Goal: Transaction & Acquisition: Purchase product/service

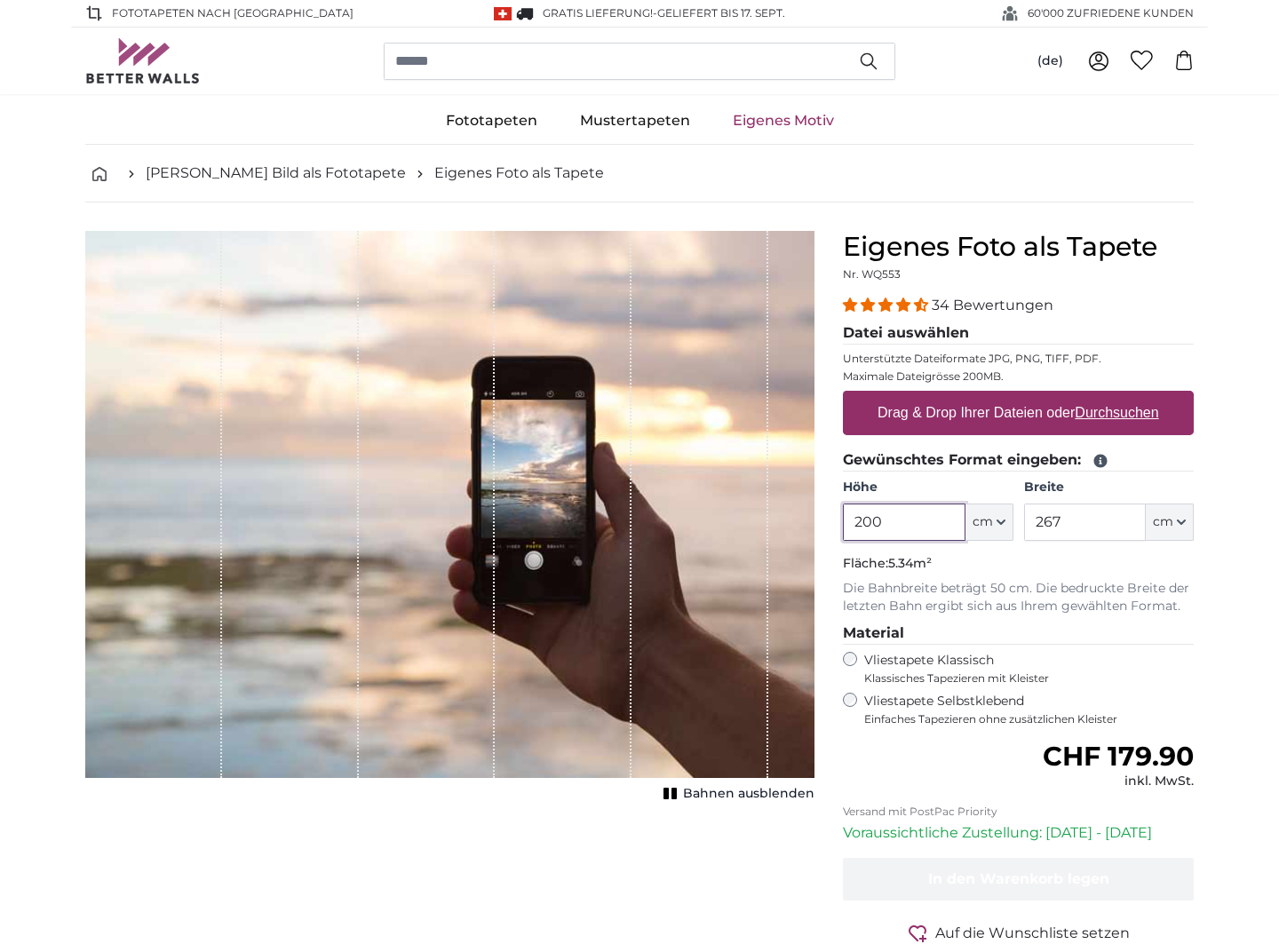
drag, startPoint x: 910, startPoint y: 529, endPoint x: 832, endPoint y: 517, distance: 78.9
click at [832, 517] on div "Eigenes Foto als Tapete Nr. WQ553 34 Bewertungen Datei auswählen Unterstützte D…" at bounding box center [1018, 630] width 379 height 800
type input "350"
click at [1076, 521] on input "267" at bounding box center [1084, 522] width 122 height 37
drag, startPoint x: 1083, startPoint y: 524, endPoint x: 1003, endPoint y: 524, distance: 80.0
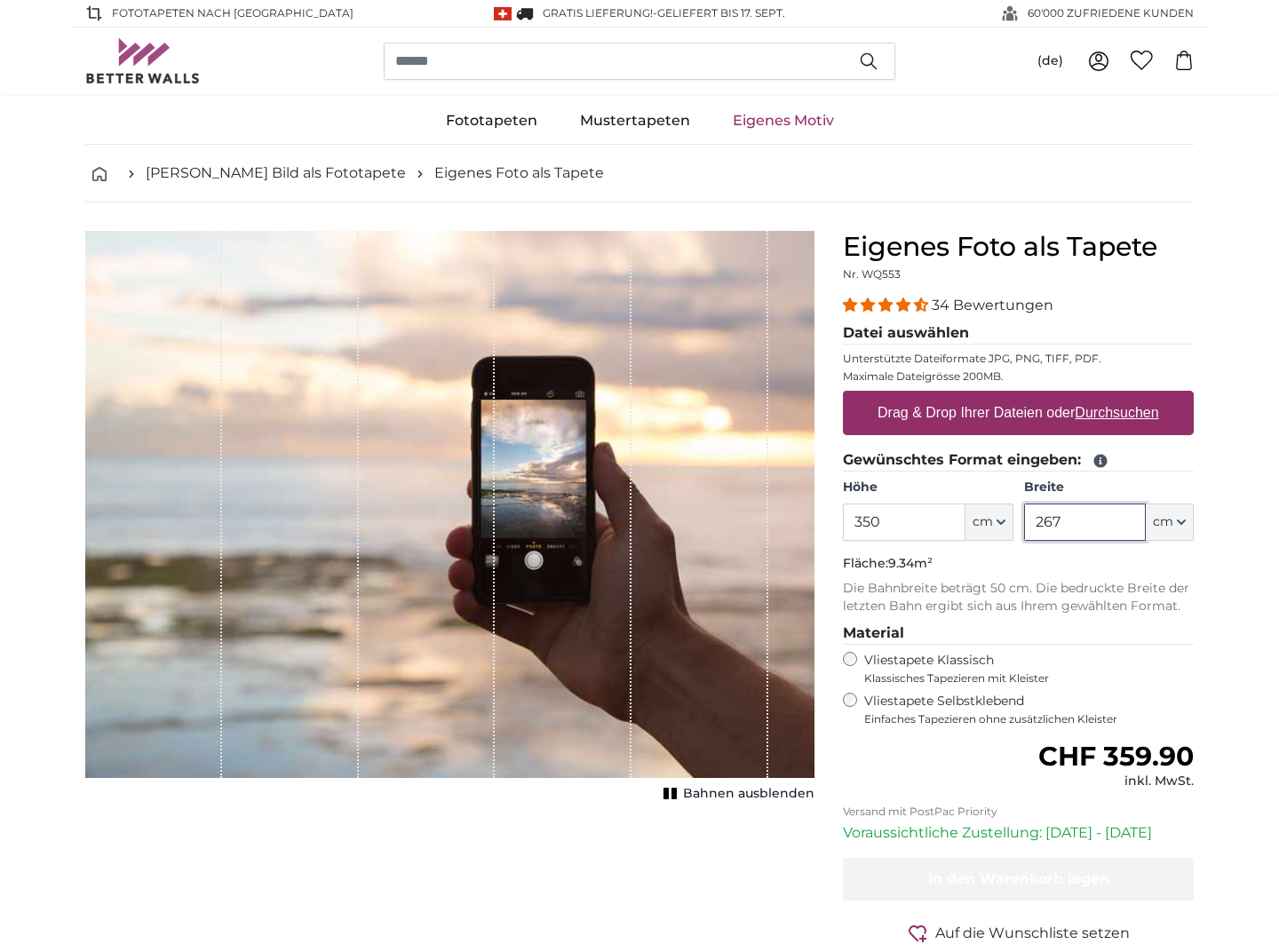
click at [1002, 522] on div "Höhe 350 ft cm Centimeter (cm) Inches (inch) Feet (ft. in.) Breite 267 ft cm Ce…" at bounding box center [1018, 509] width 351 height 62
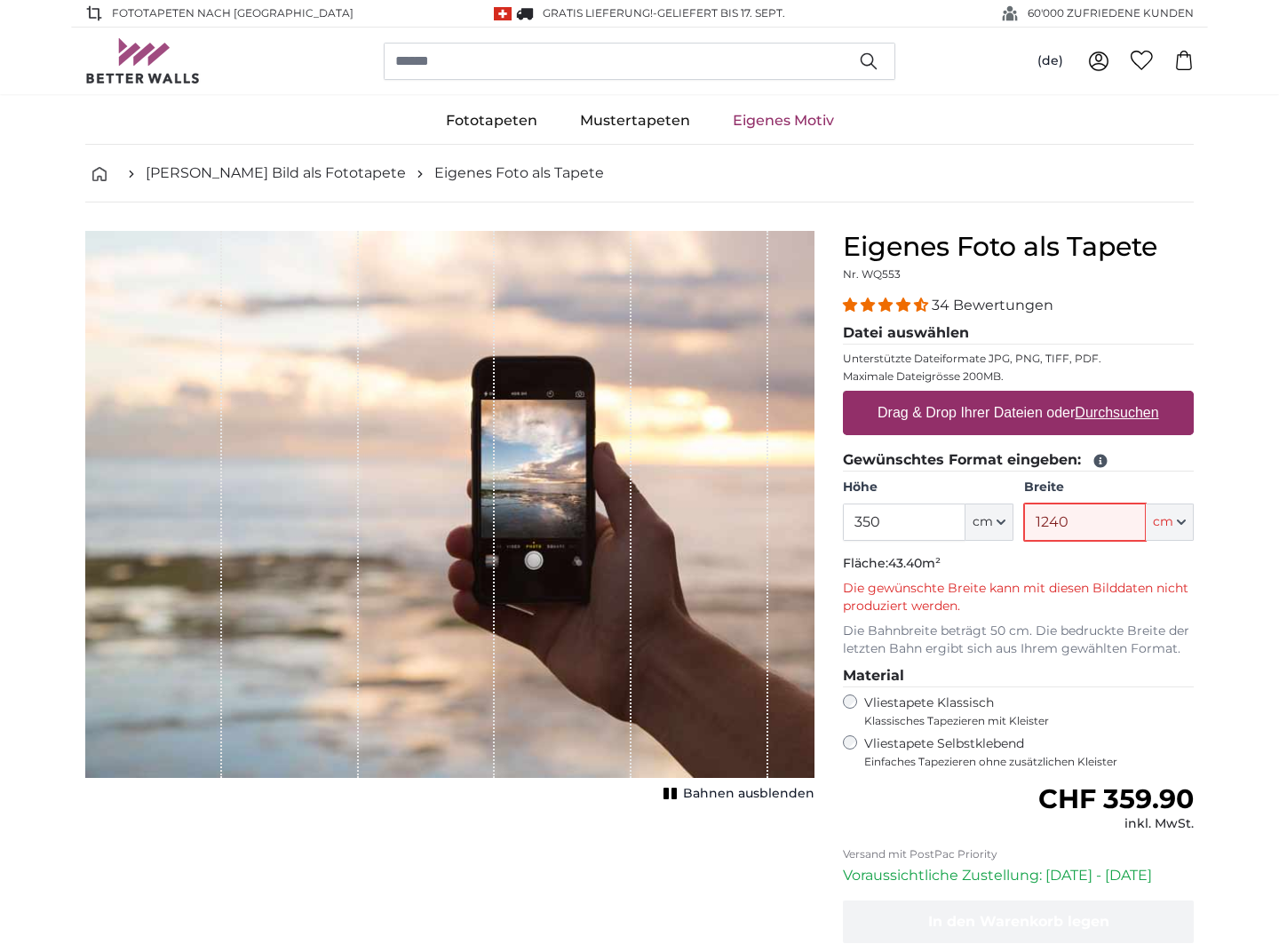
type input "1240"
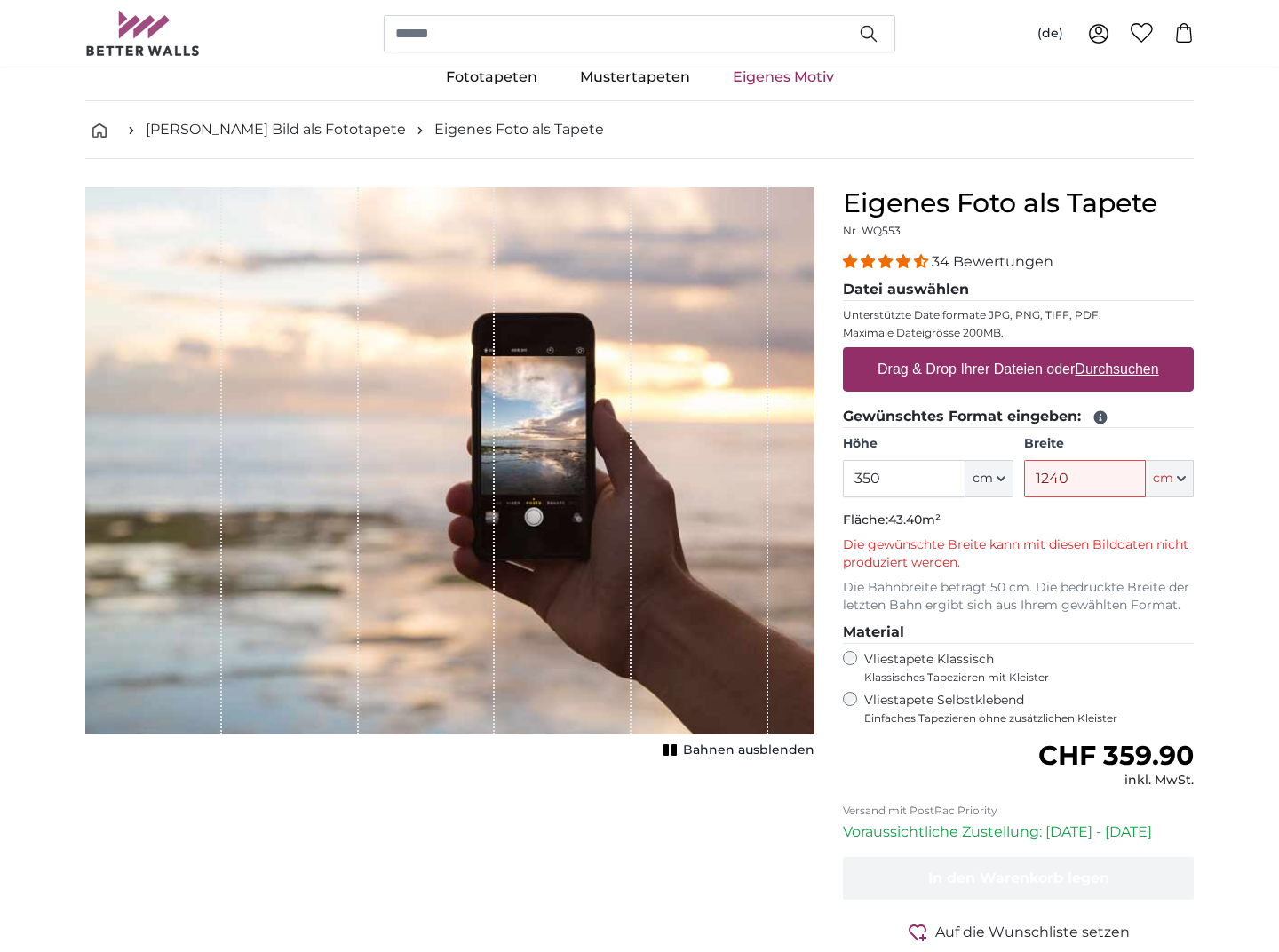
scroll to position [44, 0]
click at [1188, 637] on fieldset "Material Vliestapete Klassisch Klassisches Tapezieren mit Kleister Vliestapete …" at bounding box center [1018, 672] width 351 height 104
click at [1082, 482] on input "1240" at bounding box center [1084, 477] width 122 height 37
drag, startPoint x: 1119, startPoint y: 482, endPoint x: 997, endPoint y: 471, distance: 122.5
click at [1010, 472] on div "Höhe 350 ft cm Centimeter (cm) Inches (inch) Feet (ft. in.) Breite 1240 ft cm C…" at bounding box center [1018, 465] width 351 height 62
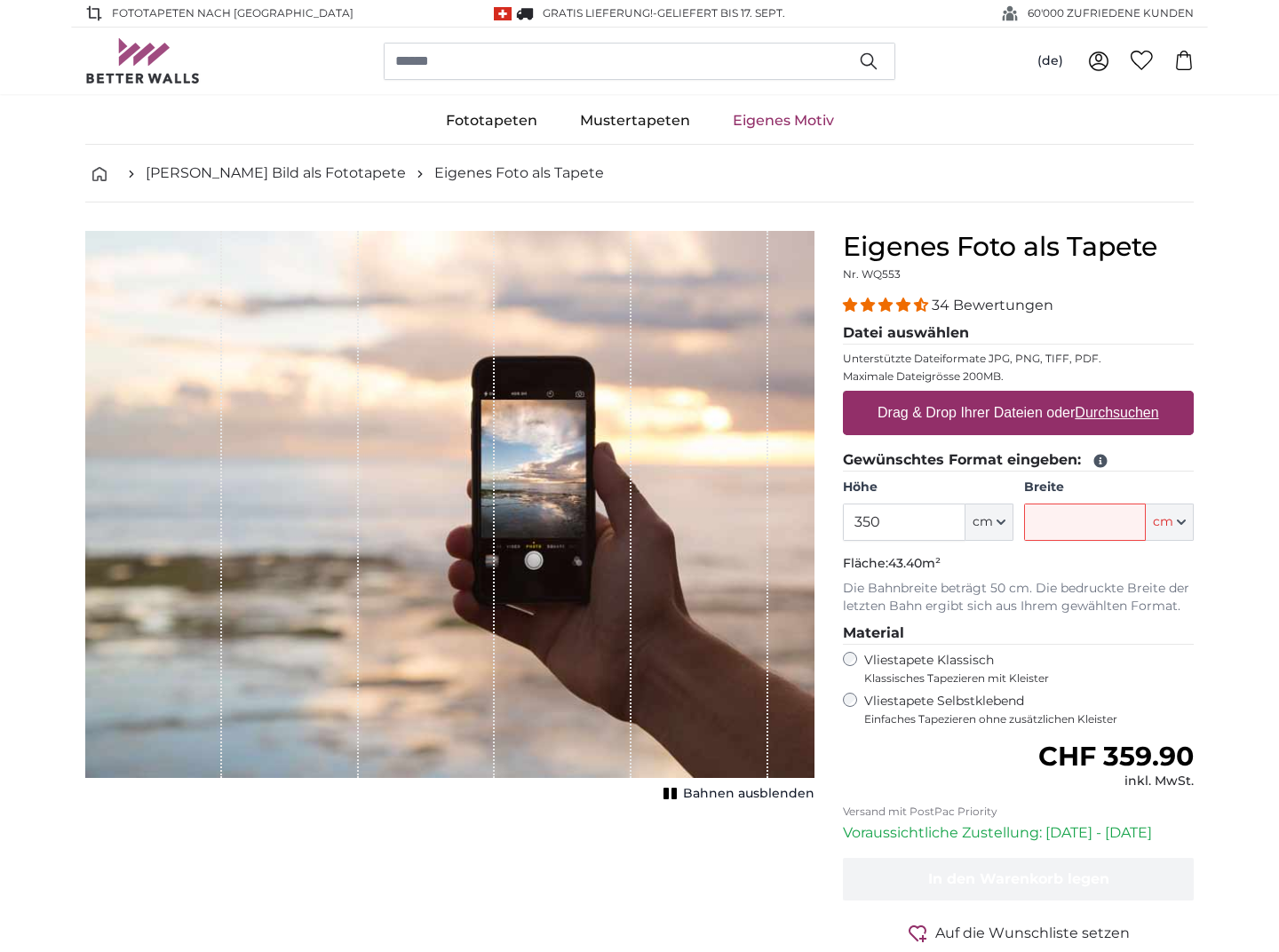
scroll to position [0, 0]
click at [1052, 521] on input "Breite" at bounding box center [1084, 522] width 122 height 37
type input "0"
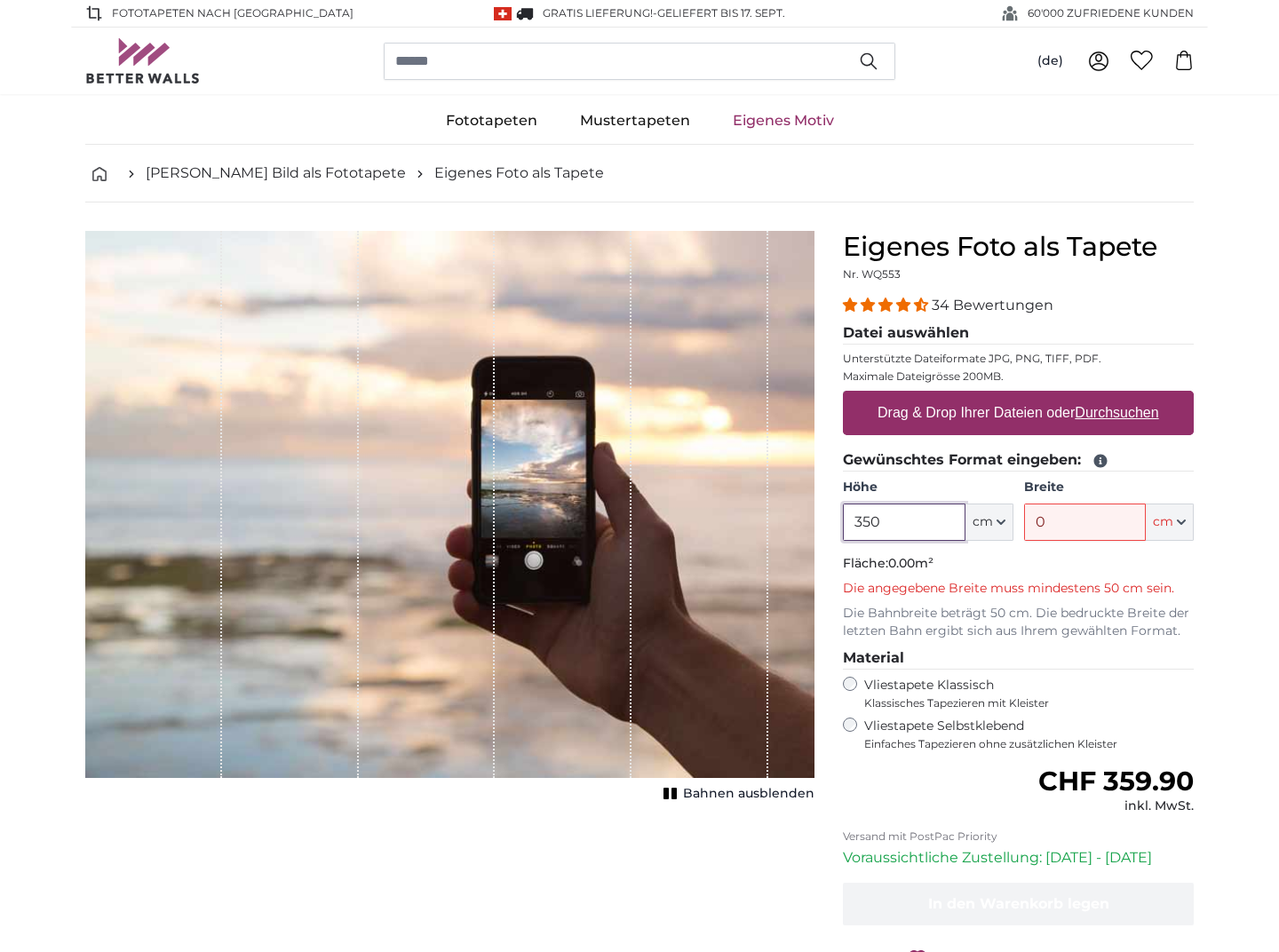
click at [937, 527] on input "350" at bounding box center [903, 522] width 122 height 37
click at [1070, 519] on input "0" at bounding box center [1084, 522] width 122 height 37
drag, startPoint x: 1074, startPoint y: 520, endPoint x: 1002, endPoint y: 518, distance: 72.0
click at [1002, 518] on div "Höhe 350 ft cm Centimeter (cm) Inches (inch) Feet (ft. in.) Breite 0 ft cm Cent…" at bounding box center [1018, 509] width 351 height 62
click at [1173, 524] on button "cm" at bounding box center [1169, 522] width 48 height 37
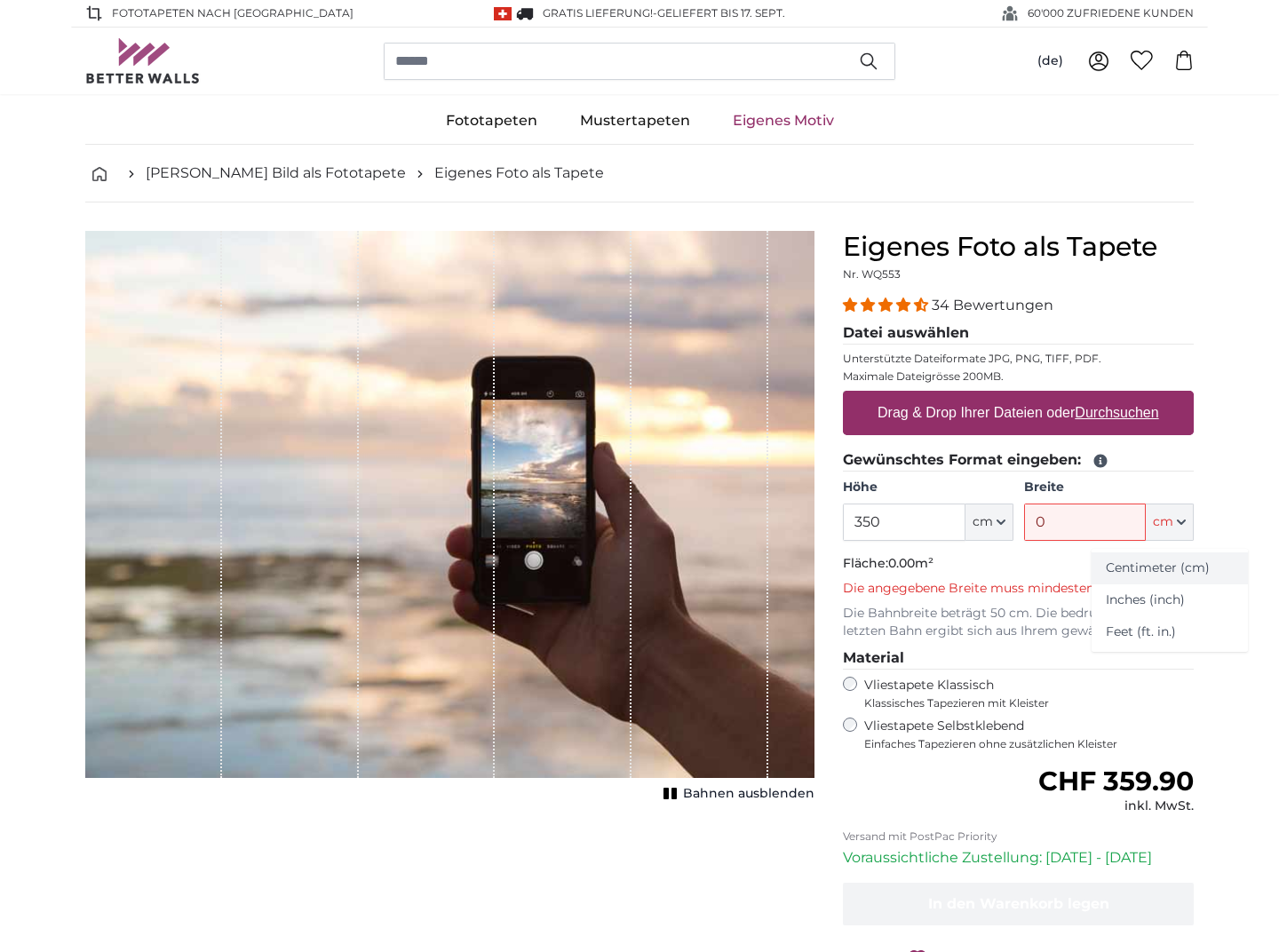
click at [1163, 567] on link "Centimeter (cm)" at bounding box center [1169, 568] width 156 height 32
type input "200"
type input "267"
drag, startPoint x: 905, startPoint y: 520, endPoint x: 831, endPoint y: 510, distance: 74.7
click at [831, 510] on div "Eigenes Foto als Tapete Nr. WQ553 34 Bewertungen Datei auswählen Unterstützte D…" at bounding box center [1018, 643] width 379 height 825
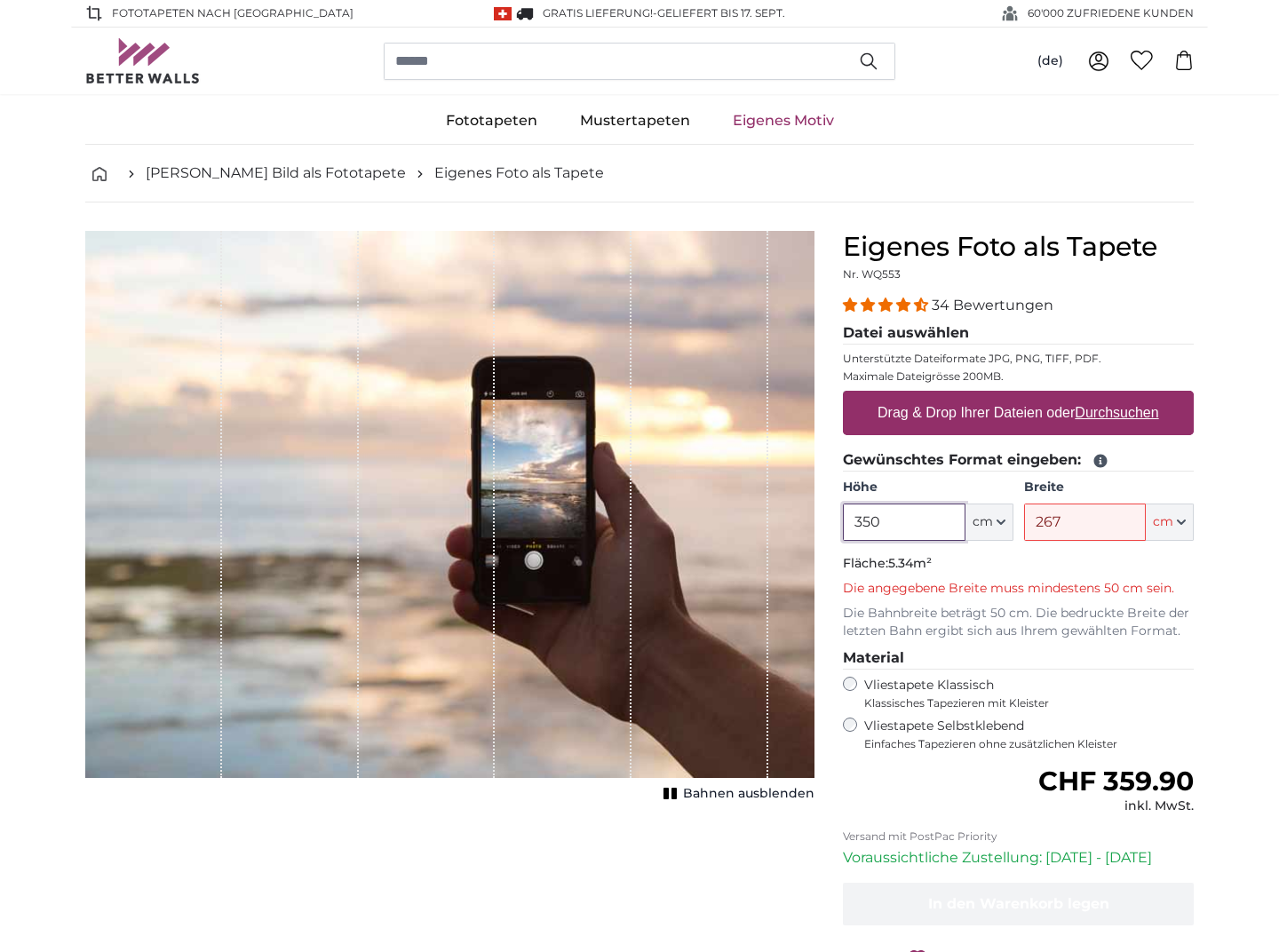
type input "350"
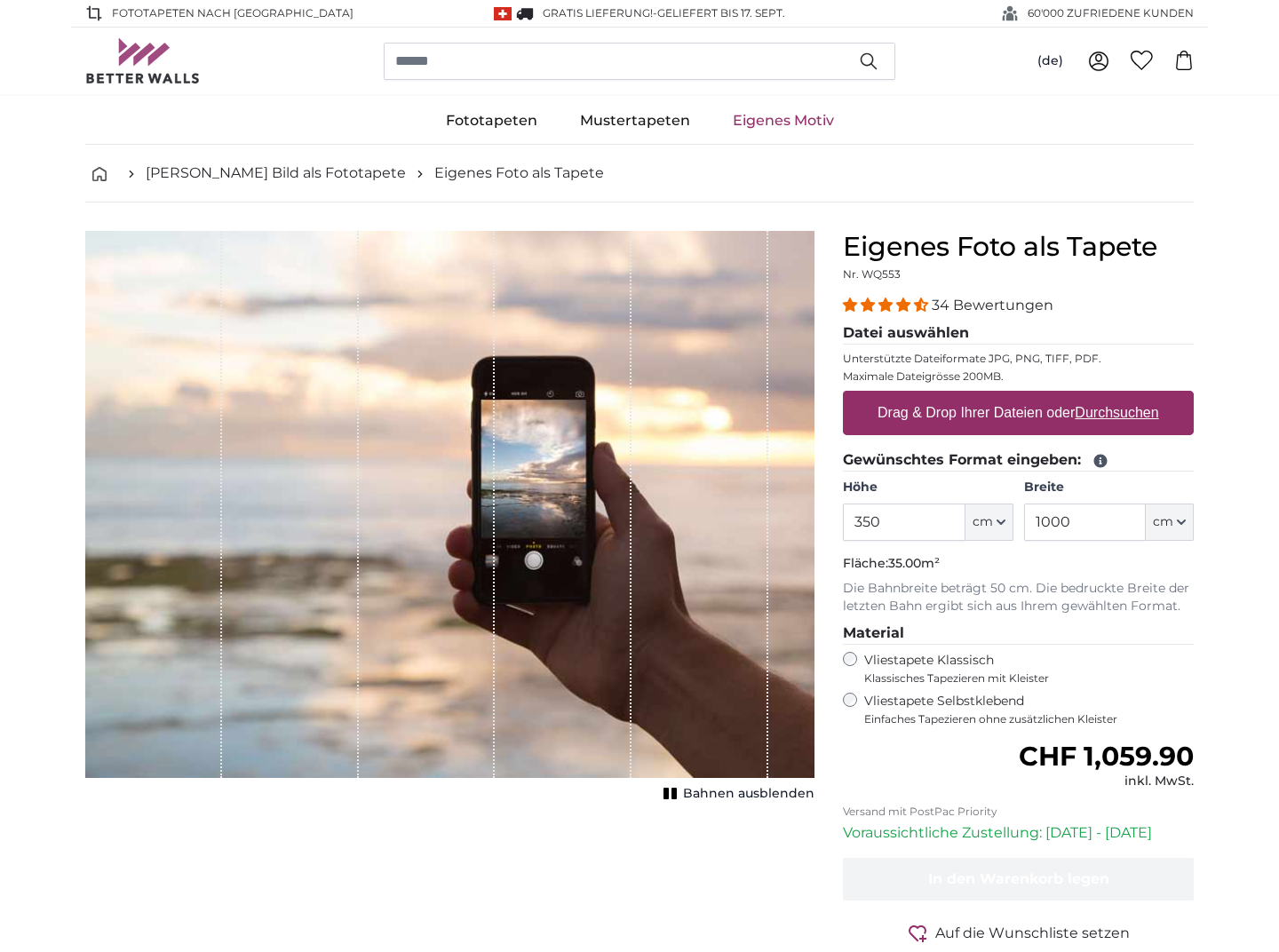
scroll to position [1, 0]
click at [1112, 587] on p "Die Bahnbreite beträgt 50 cm. Die bedruckte Breite der letzten Bahn ergibt sich…" at bounding box center [1018, 596] width 351 height 35
drag, startPoint x: 1043, startPoint y: 518, endPoint x: 1281, endPoint y: 524, distance: 238.1
click at [1278, 524] on html "Fototapeten nach [GEOGRAPHIC_DATA] GRATIS Lieferung! - Geliefert bis [DATE]'000…" at bounding box center [640, 475] width 1279 height 952
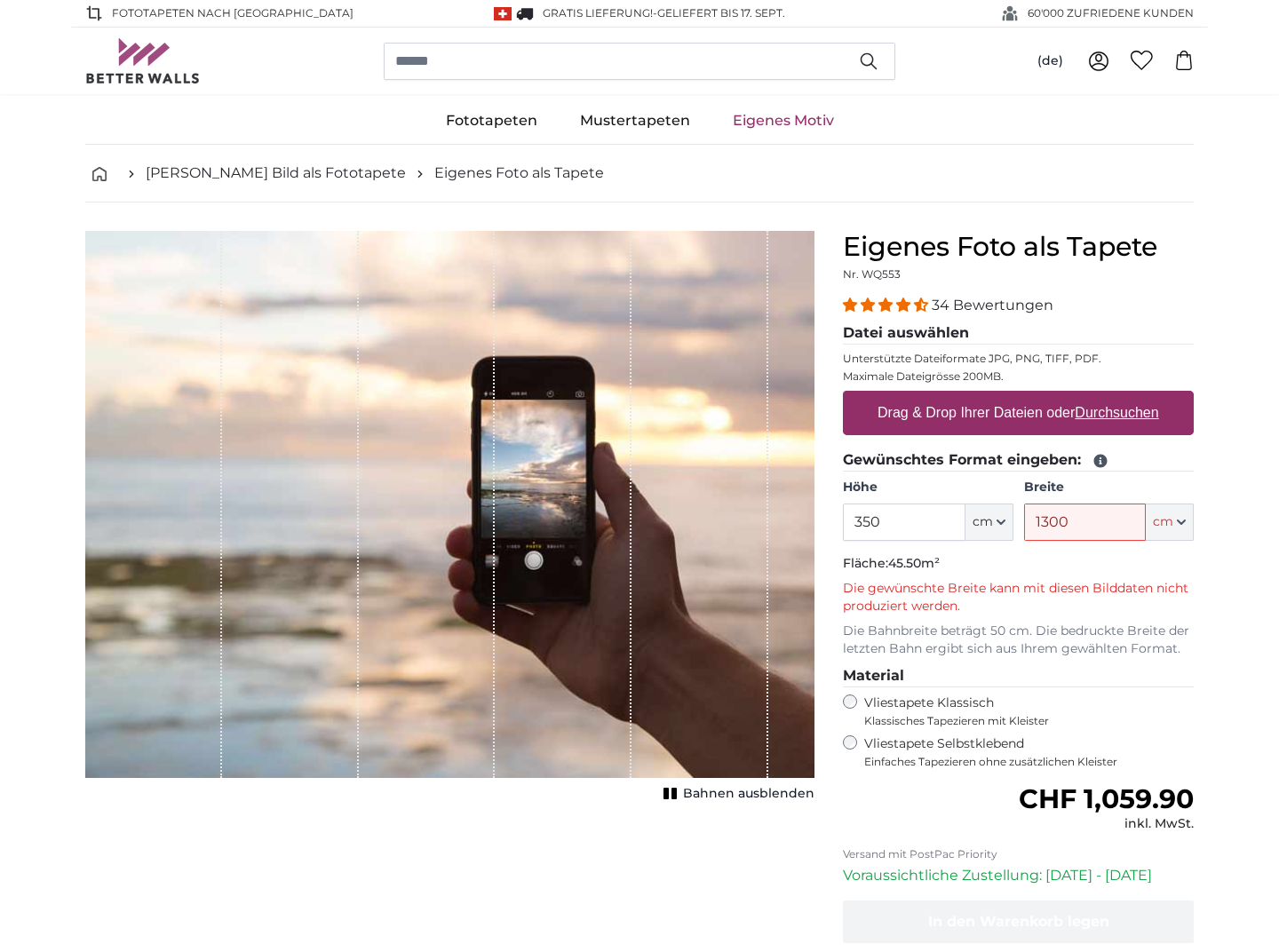
scroll to position [0, 0]
drag, startPoint x: 1110, startPoint y: 522, endPoint x: 1147, endPoint y: 524, distance: 37.1
click at [1147, 524] on div "1300 ft cm Centimeter (cm) Inches (inch) Feet (ft. in.)" at bounding box center [1108, 522] width 170 height 37
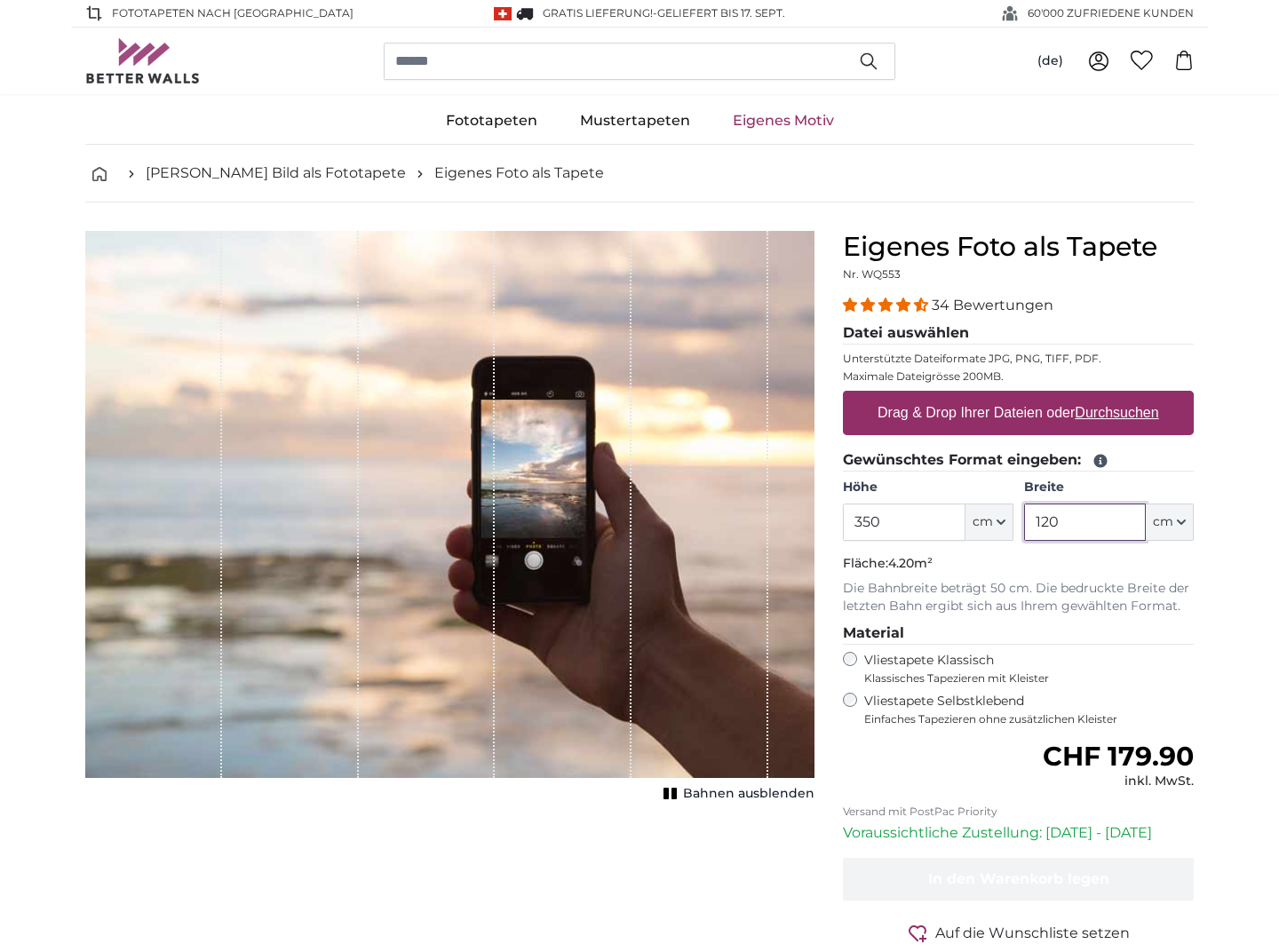
click at [1074, 521] on input "120" at bounding box center [1084, 522] width 122 height 37
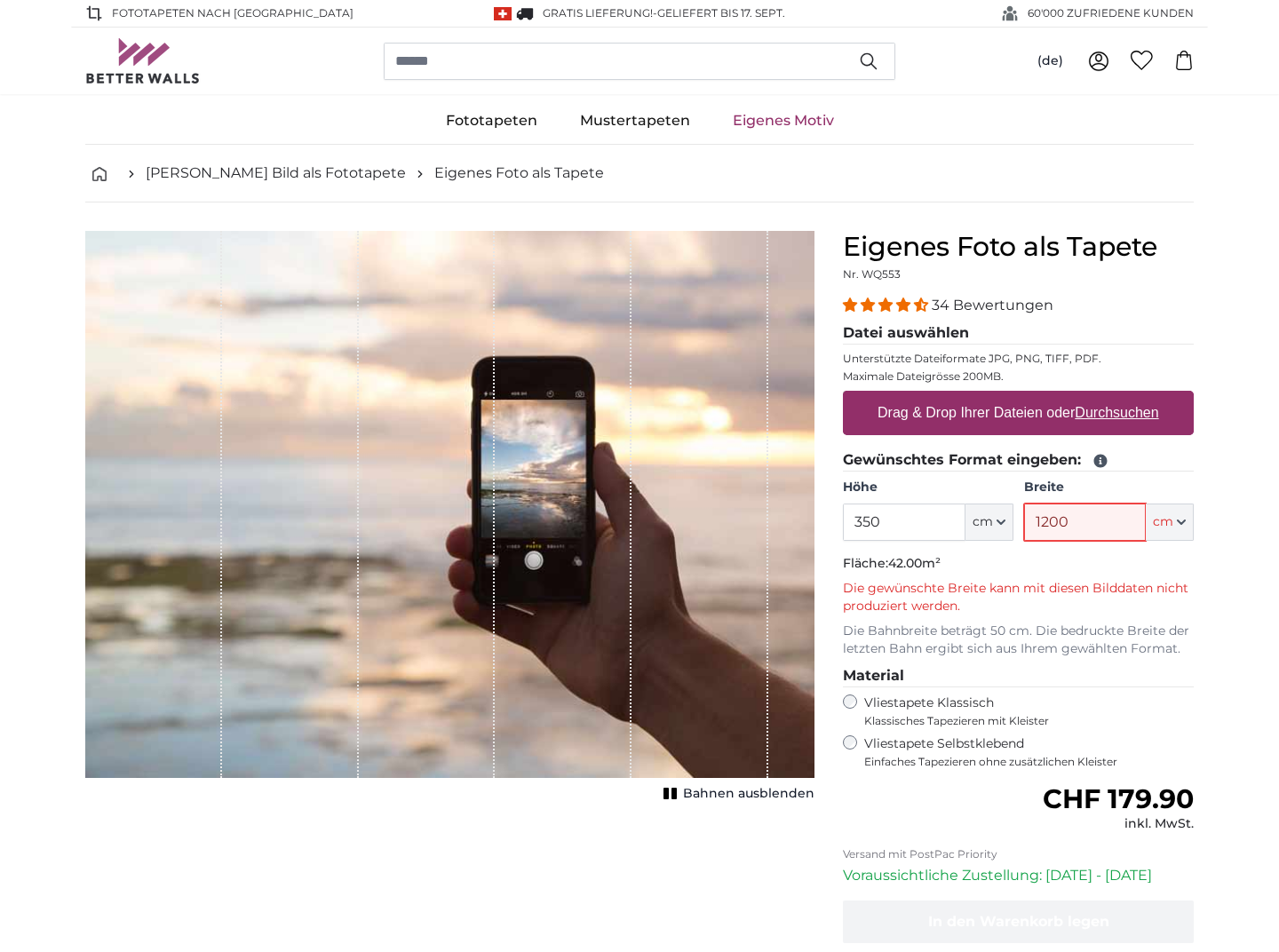
drag, startPoint x: 1042, startPoint y: 521, endPoint x: 1361, endPoint y: 526, distance: 319.0
click at [1278, 526] on html "Fototapeten nach [GEOGRAPHIC_DATA] GRATIS Lieferung! - Geliefert bis [DATE]'000…" at bounding box center [640, 476] width 1279 height 952
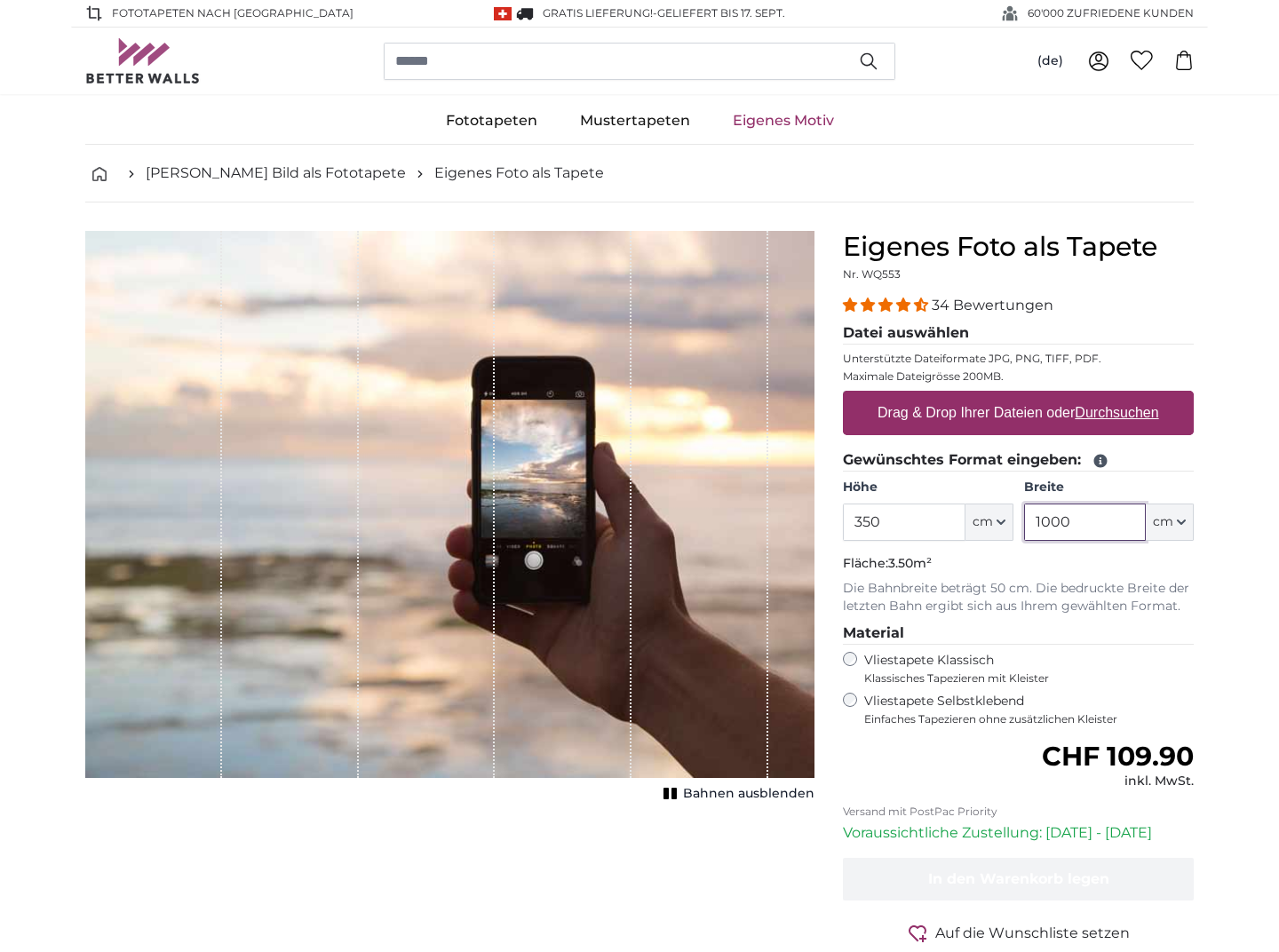
type input "1000"
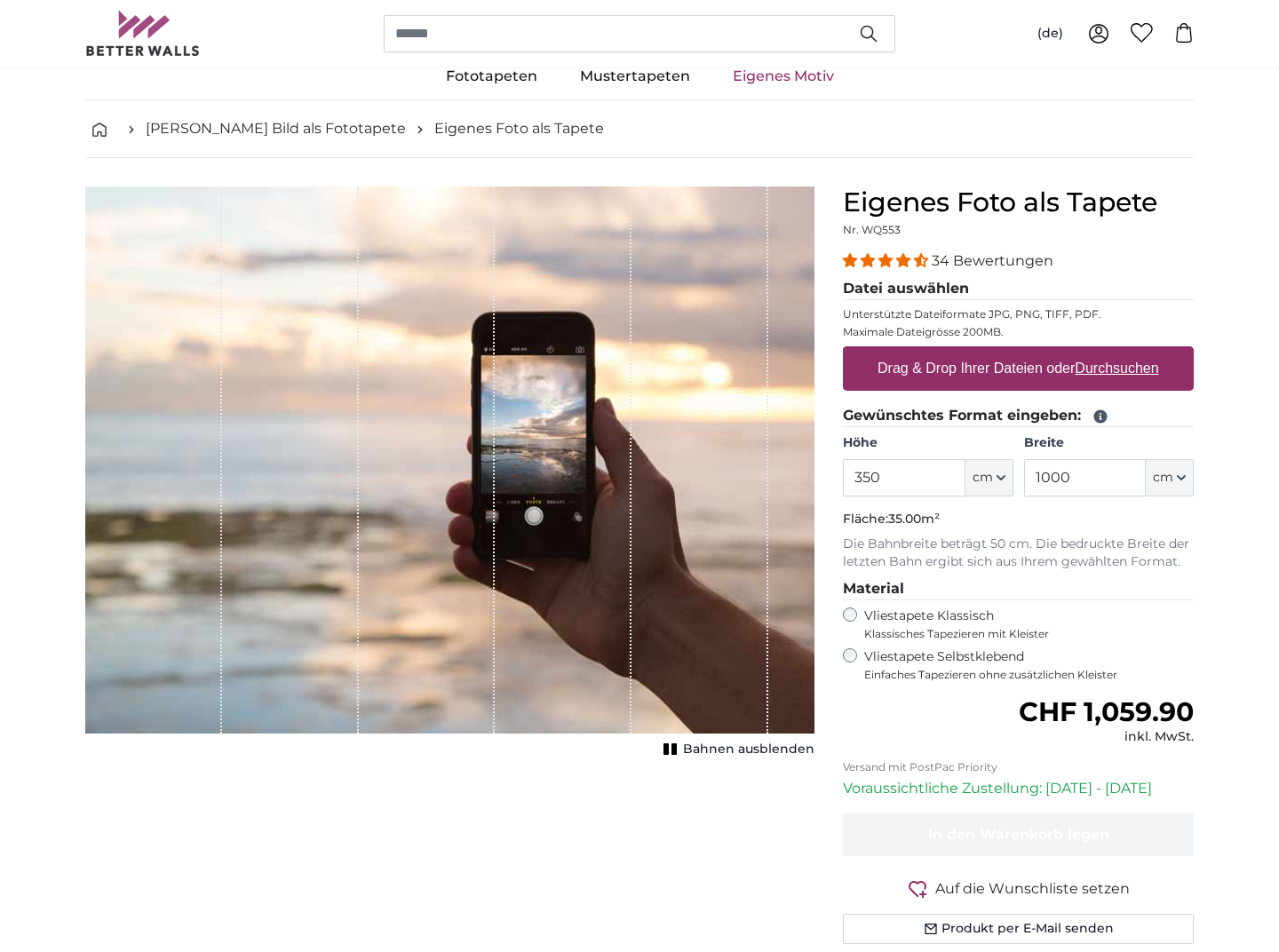
scroll to position [44, 0]
